Goal: Task Accomplishment & Management: Complete application form

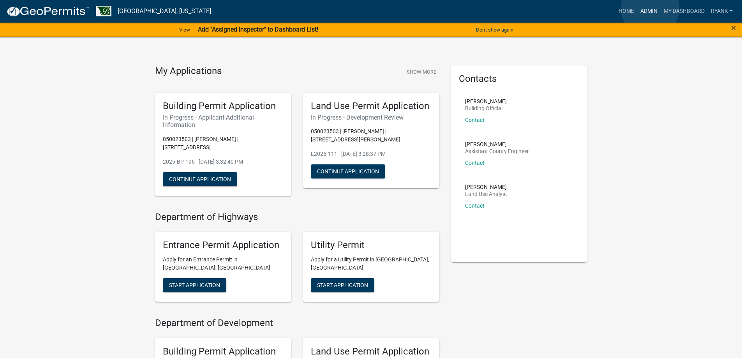
click at [650, 8] on link "Admin" at bounding box center [648, 11] width 23 height 15
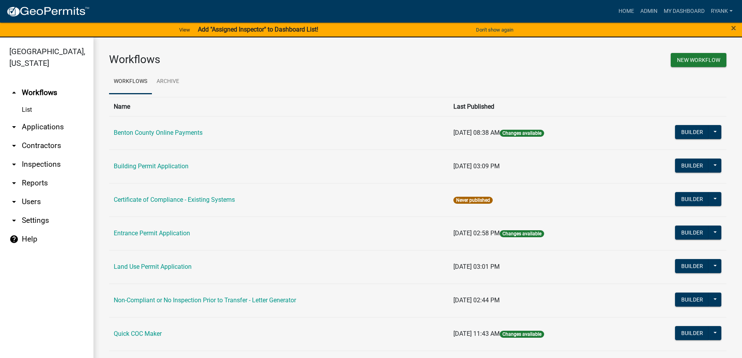
click at [51, 122] on link "arrow_drop_down Applications" at bounding box center [46, 127] width 93 height 19
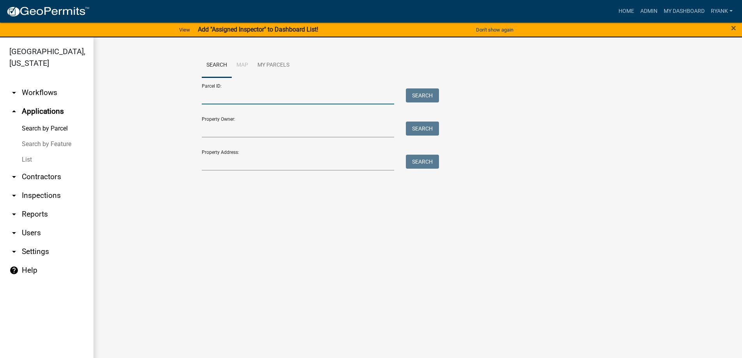
click at [219, 94] on input "Parcel ID:" at bounding box center [298, 96] width 193 height 16
paste input "090018200"
type input "090018200"
click at [420, 92] on button "Search" at bounding box center [422, 95] width 33 height 14
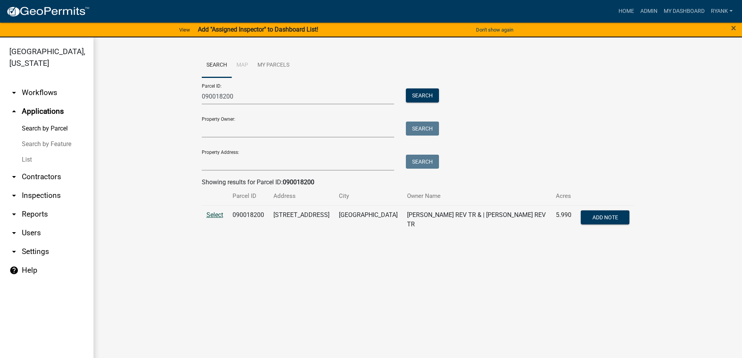
click at [212, 215] on span "Select" at bounding box center [214, 214] width 17 height 7
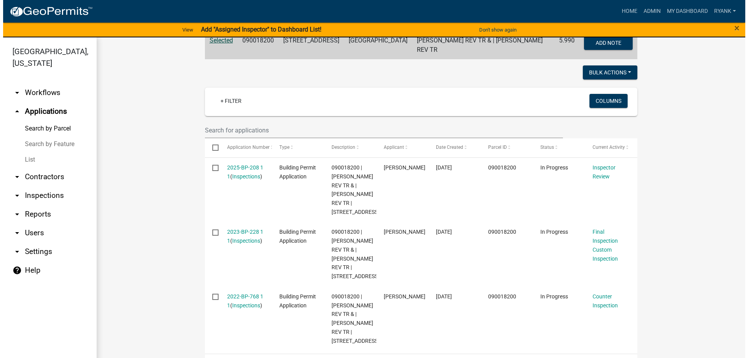
scroll to position [195, 0]
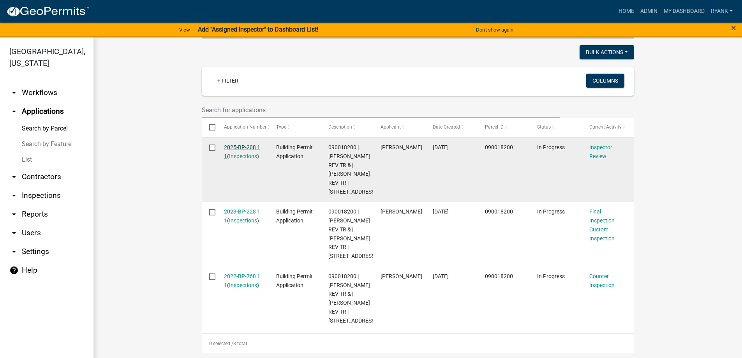
click at [239, 144] on link "2025-BP-208 1 1" at bounding box center [242, 151] width 36 height 15
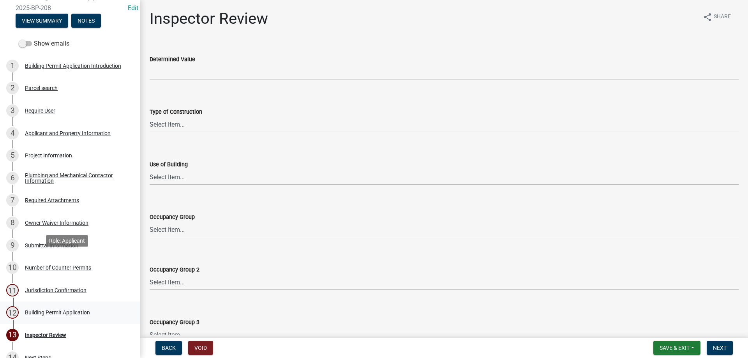
scroll to position [78, 0]
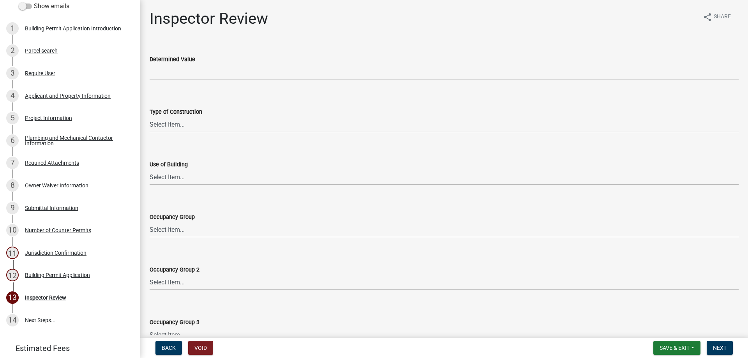
click at [61, 165] on div "Required Attachments" at bounding box center [52, 162] width 54 height 5
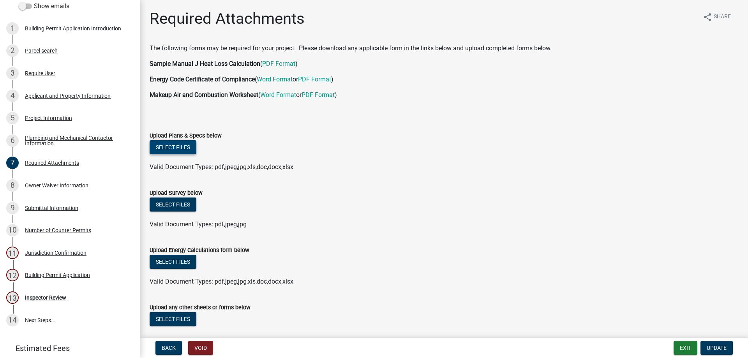
click at [177, 144] on button "Select files" at bounding box center [173, 147] width 47 height 14
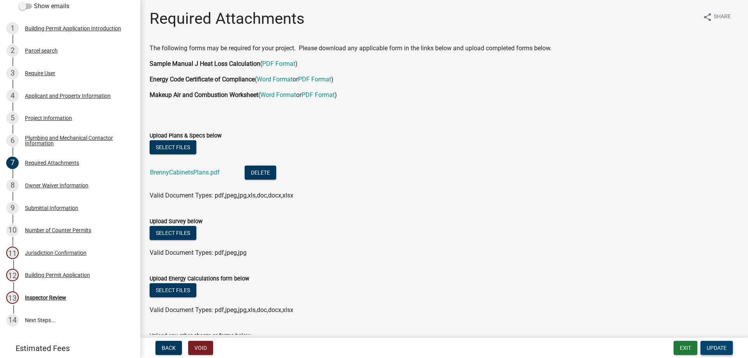
click at [727, 345] on button "Update" at bounding box center [716, 348] width 32 height 14
